Goal: Task Accomplishment & Management: Use online tool/utility

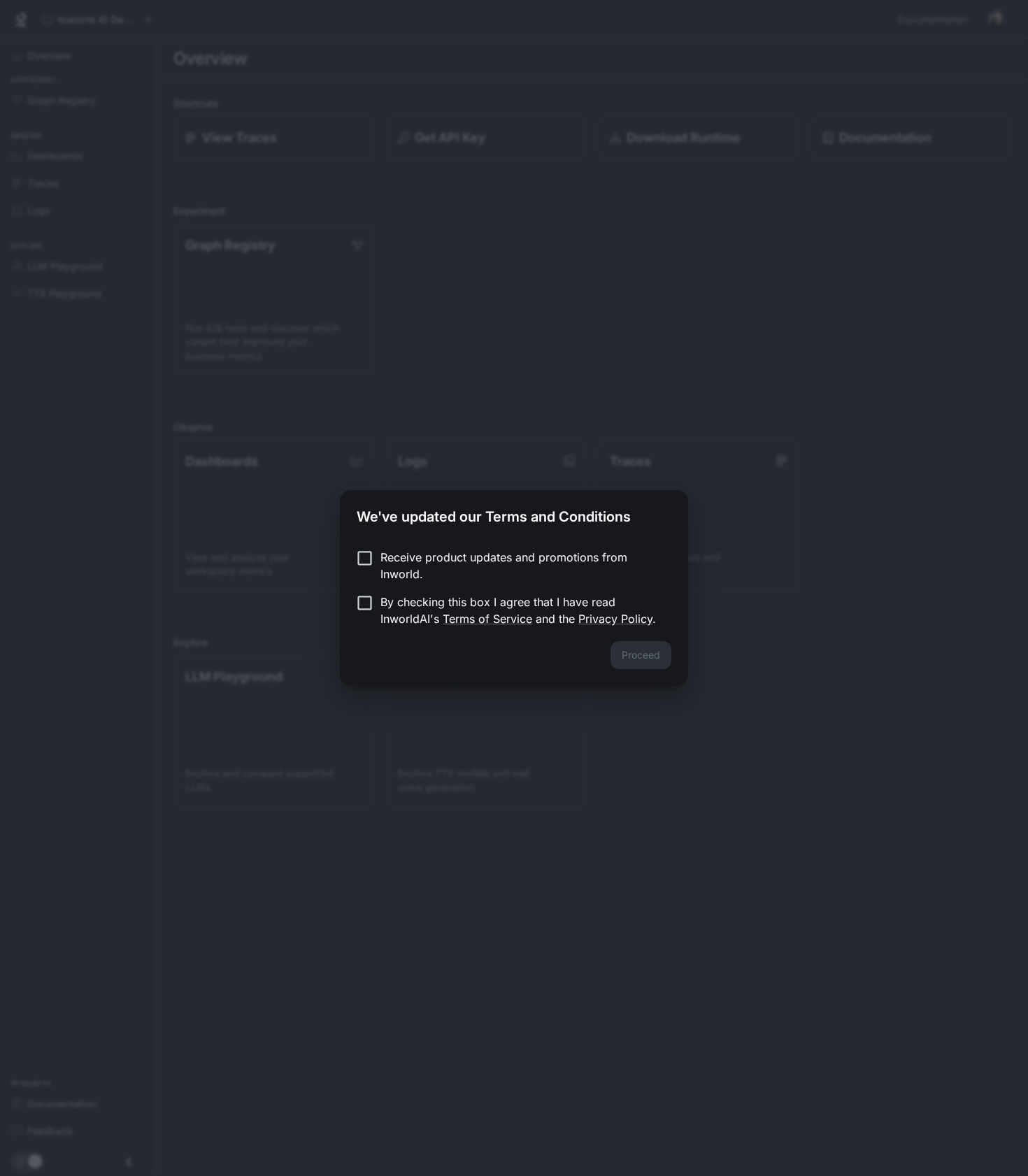
click at [382, 606] on p "By checking this box I agree that I have read InworldAI's Terms of Service and …" at bounding box center [520, 610] width 280 height 34
click at [634, 651] on button "Proceed" at bounding box center [640, 654] width 61 height 28
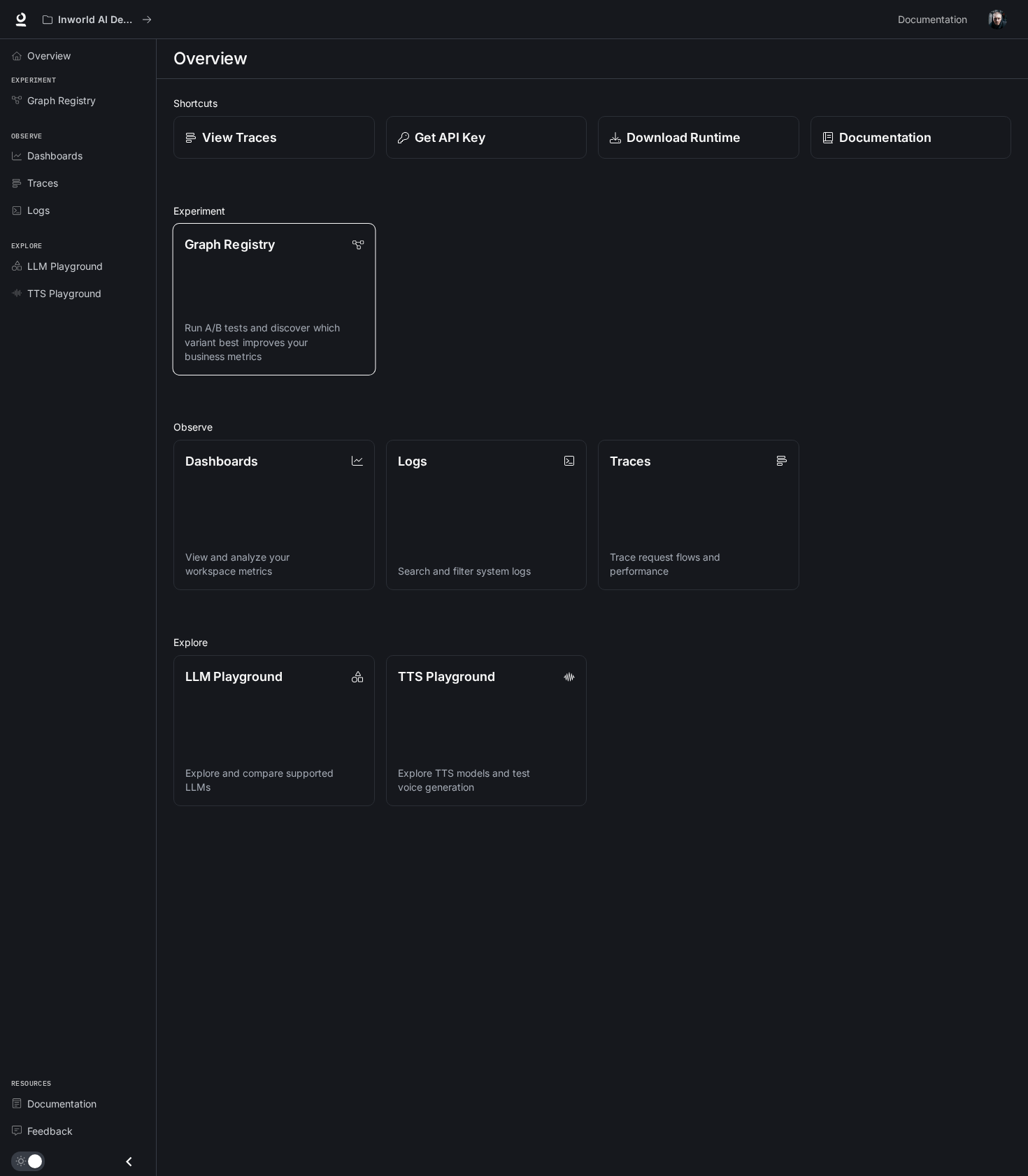
click at [224, 324] on p "Run A/B tests and discover which variant best improves your business metrics" at bounding box center [274, 342] width 179 height 43
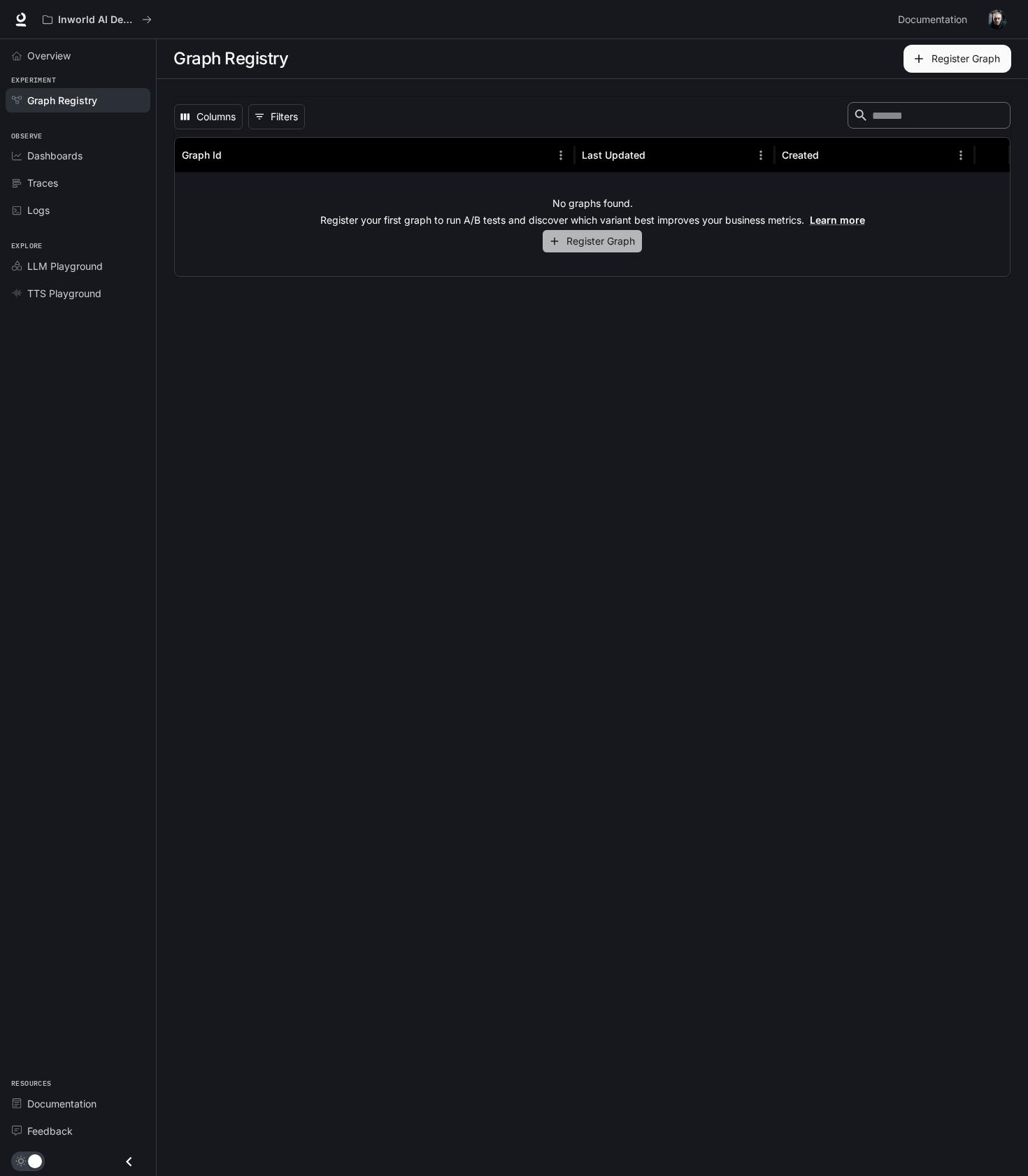
click at [577, 246] on button "Register Graph" at bounding box center [592, 241] width 99 height 23
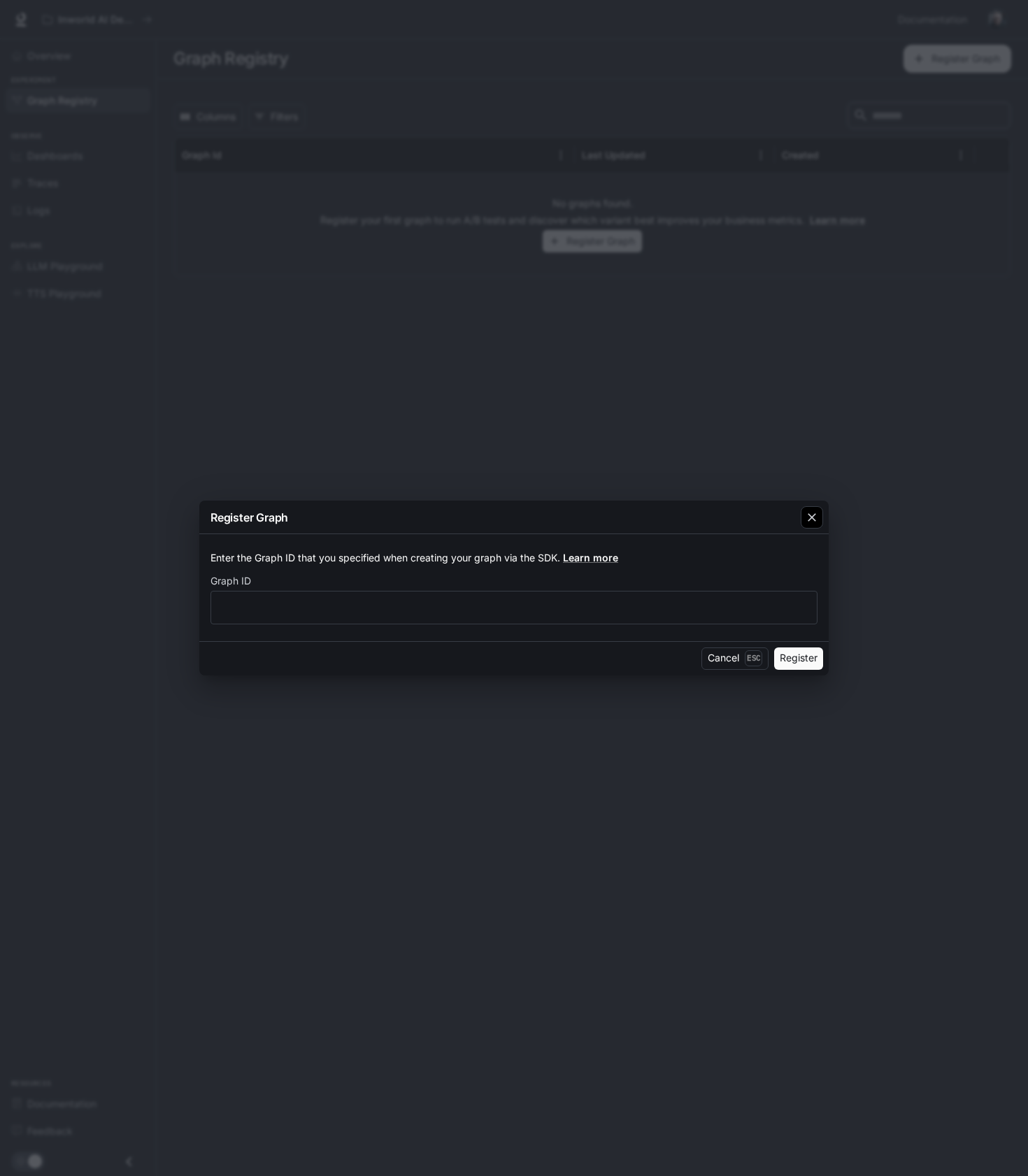
click at [818, 519] on icon "button" at bounding box center [811, 517] width 14 height 14
